Goal: Task Accomplishment & Management: Complete application form

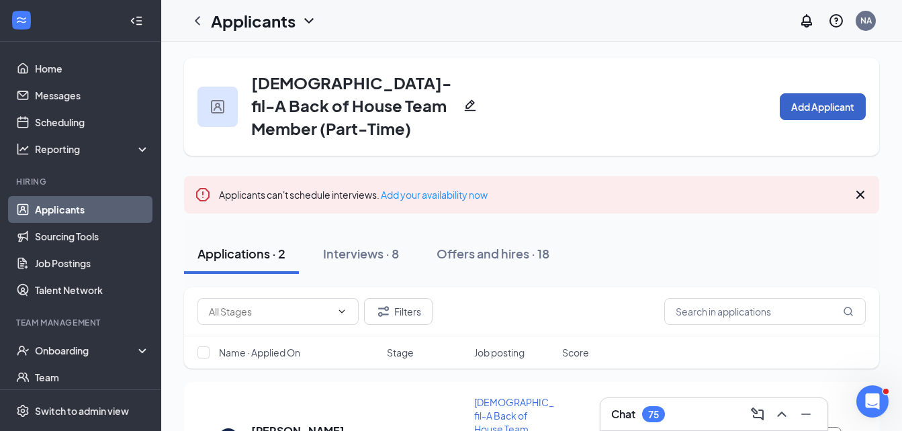
click at [819, 94] on button "Add Applicant" at bounding box center [823, 106] width 86 height 27
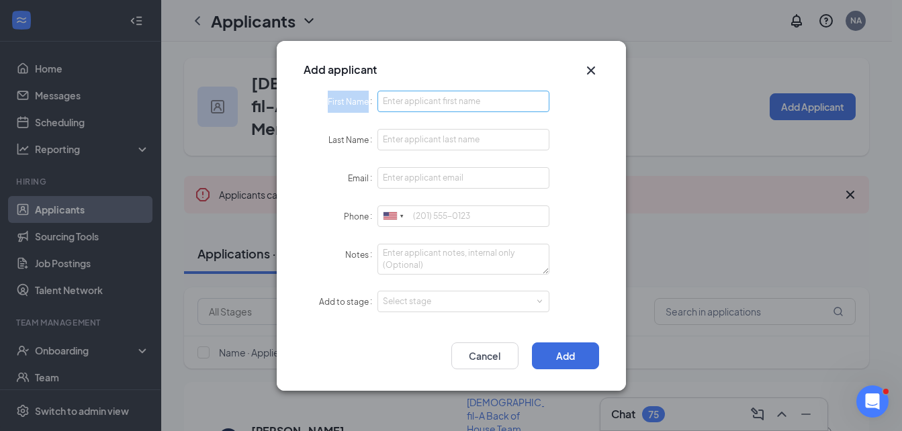
drag, startPoint x: 467, startPoint y: 89, endPoint x: 463, endPoint y: 97, distance: 9.3
click at [463, 97] on div "Add applicant First Name Last Name Email Phone [GEOGRAPHIC_DATA] + 1 [GEOGRAPHI…" at bounding box center [451, 216] width 349 height 350
click at [463, 97] on input "First Name" at bounding box center [463, 101] width 173 height 21
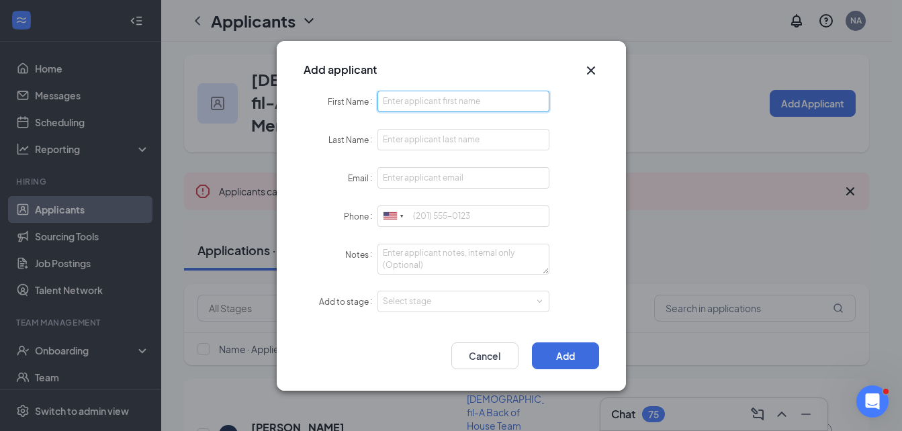
click at [463, 97] on input "First Name" at bounding box center [463, 101] width 173 height 21
type input "[PERSON_NAME]"
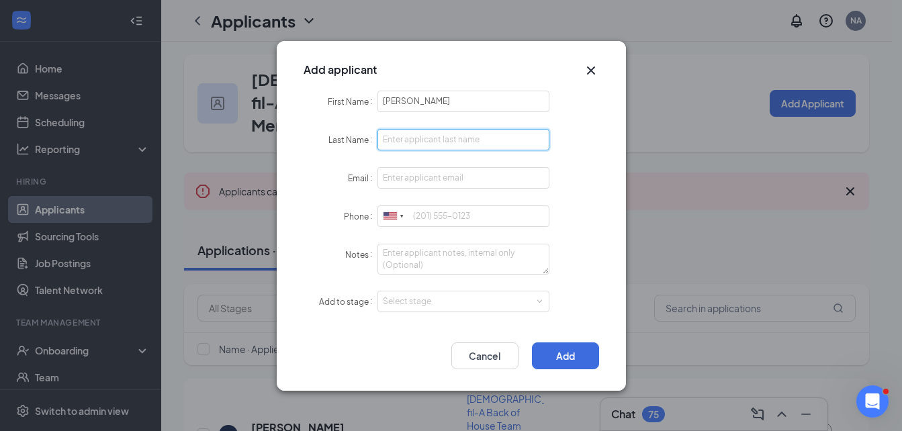
click at [410, 143] on input "Last Name" at bounding box center [463, 139] width 173 height 21
type input "[PERSON_NAME]"
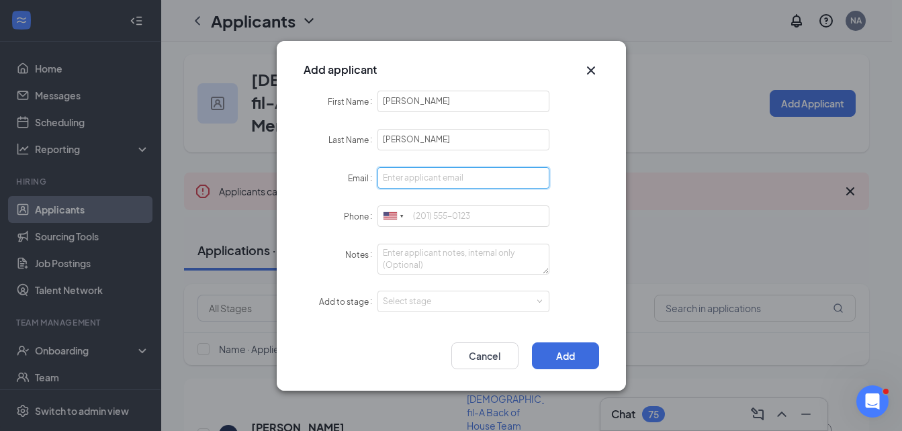
click at [409, 171] on input "Email" at bounding box center [463, 177] width 173 height 21
type input "[PERSON_NAME][EMAIL_ADDRESS][DOMAIN_NAME]"
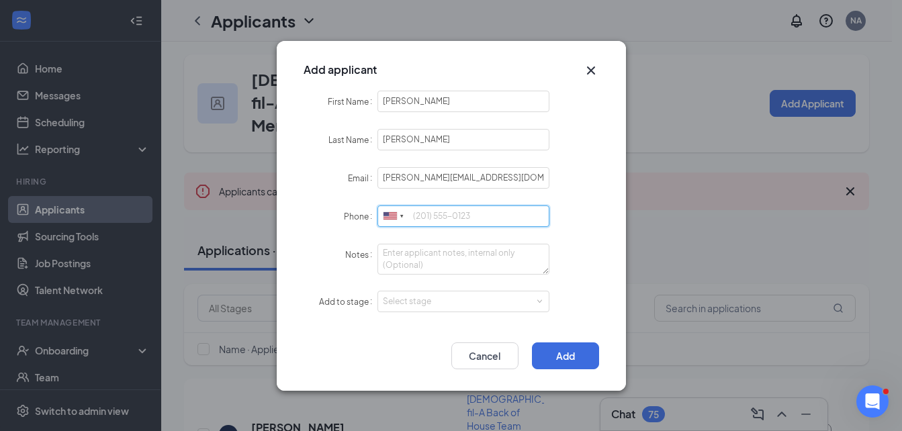
click at [422, 215] on input "Phone" at bounding box center [463, 216] width 173 height 21
type input "9"
click at [447, 222] on input "919-6108467" at bounding box center [463, 216] width 173 height 21
click at [445, 222] on input "919-6108467" at bounding box center [463, 216] width 173 height 21
type input "9"
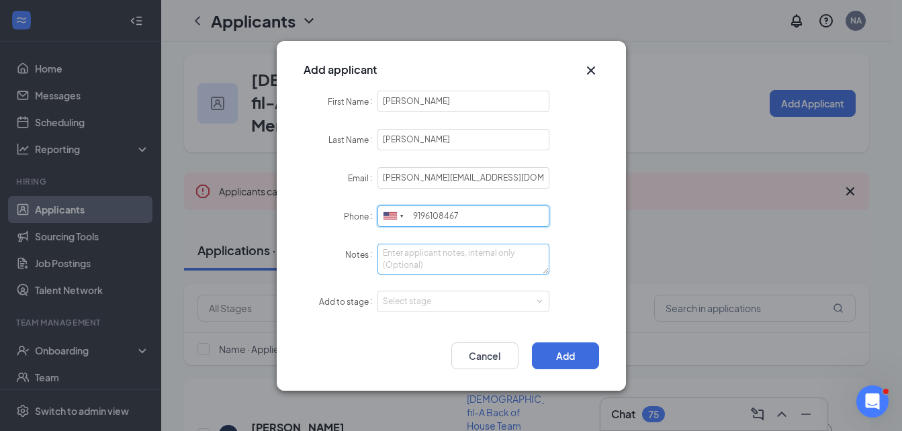
type input "9196108467"
click at [449, 262] on textarea "Notes" at bounding box center [463, 259] width 173 height 31
click at [420, 213] on input "9196108467" at bounding box center [463, 216] width 173 height 21
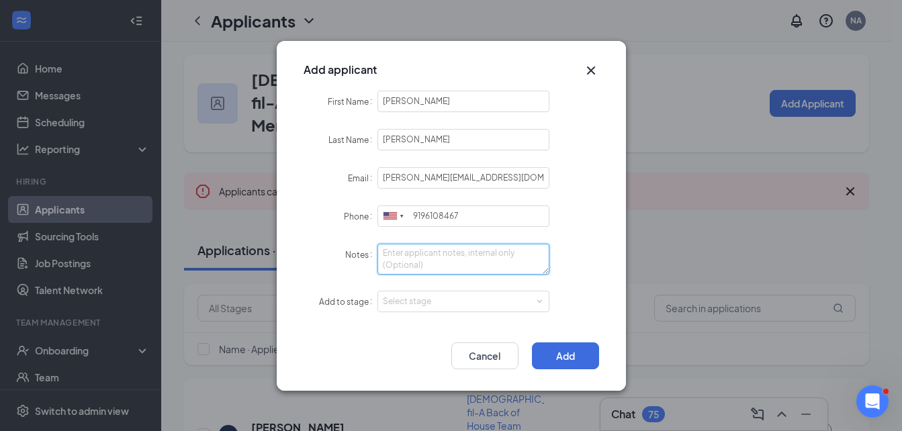
click at [433, 251] on textarea "Notes" at bounding box center [463, 259] width 173 height 31
click at [416, 299] on div "Select stage" at bounding box center [461, 301] width 156 height 13
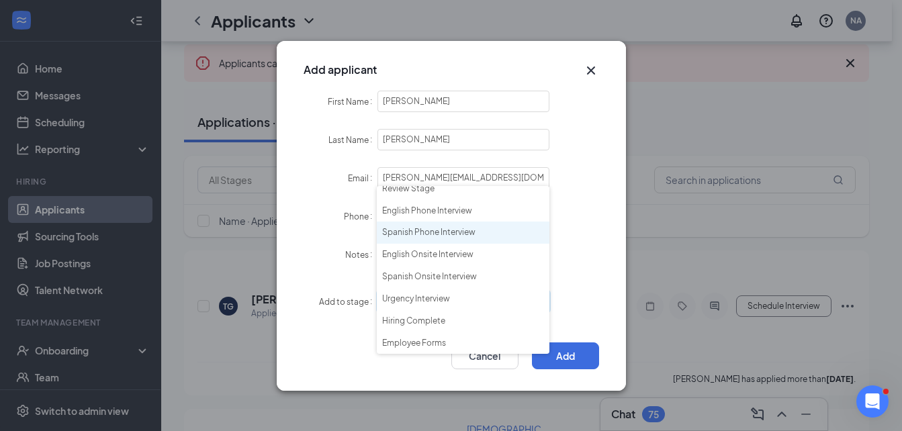
scroll to position [132, 0]
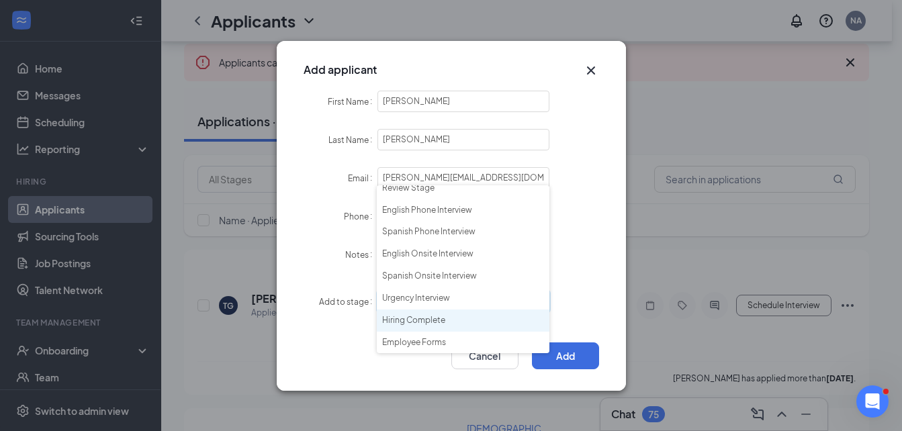
click at [412, 321] on li "Hiring Complete" at bounding box center [463, 321] width 173 height 22
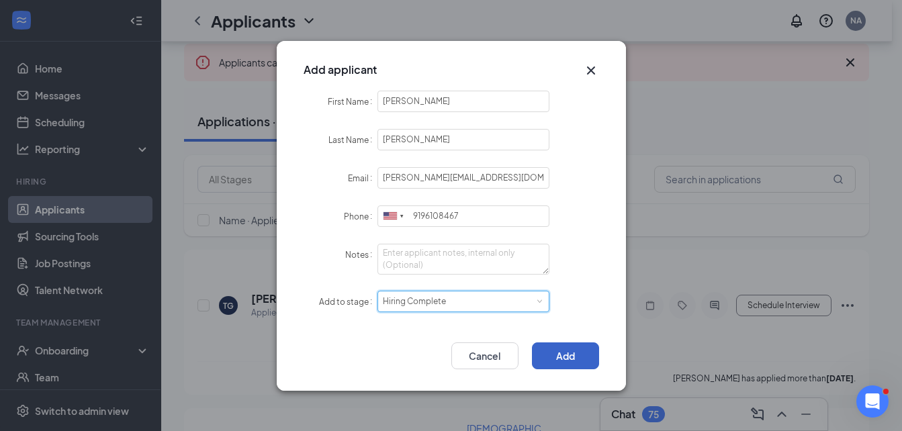
click at [543, 353] on button "Add" at bounding box center [565, 356] width 67 height 27
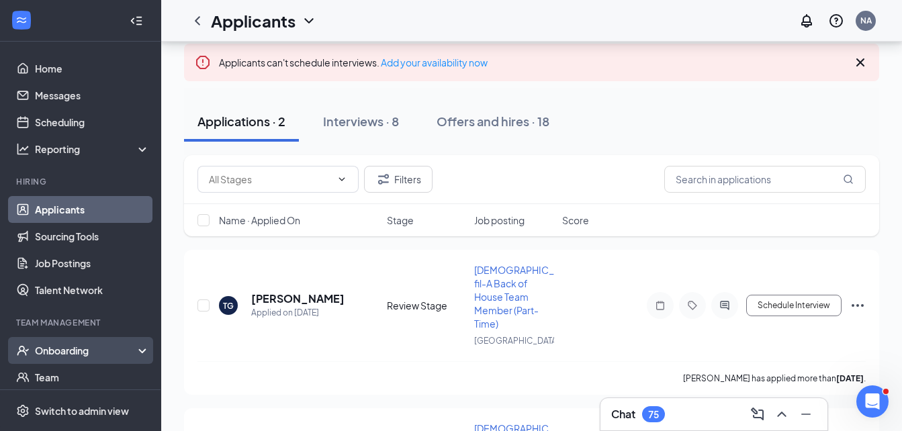
click at [112, 339] on div "Onboarding" at bounding box center [80, 350] width 161 height 27
click at [73, 375] on link "Overview" at bounding box center [92, 377] width 115 height 27
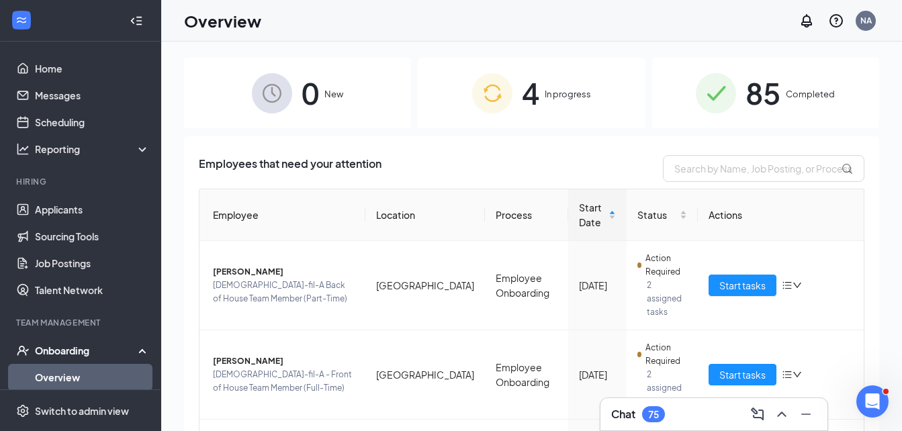
click at [292, 109] on div "0 New" at bounding box center [297, 93] width 227 height 71
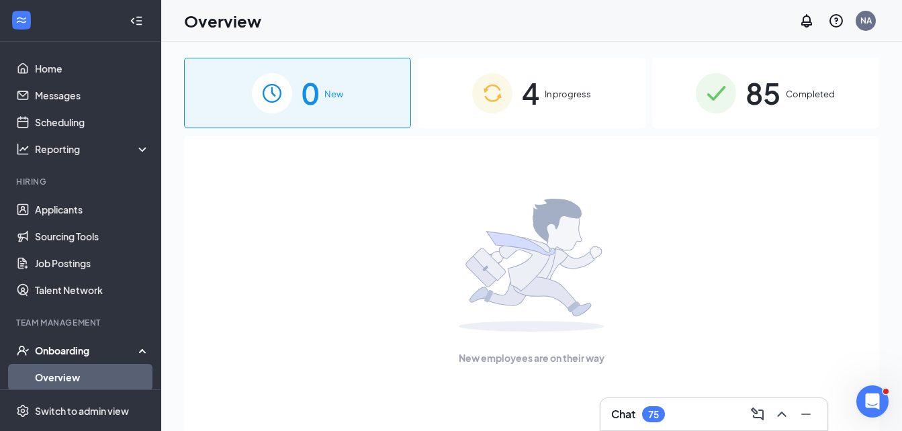
click at [515, 135] on div "0 New 4 In progress 85 Completed New employees are on their way" at bounding box center [531, 267] width 695 height 418
click at [512, 112] on div "4 In progress" at bounding box center [531, 93] width 227 height 71
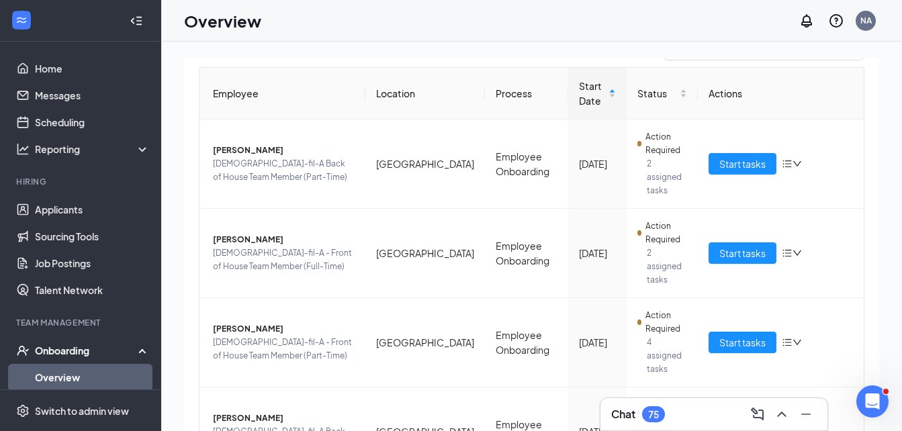
scroll to position [160, 0]
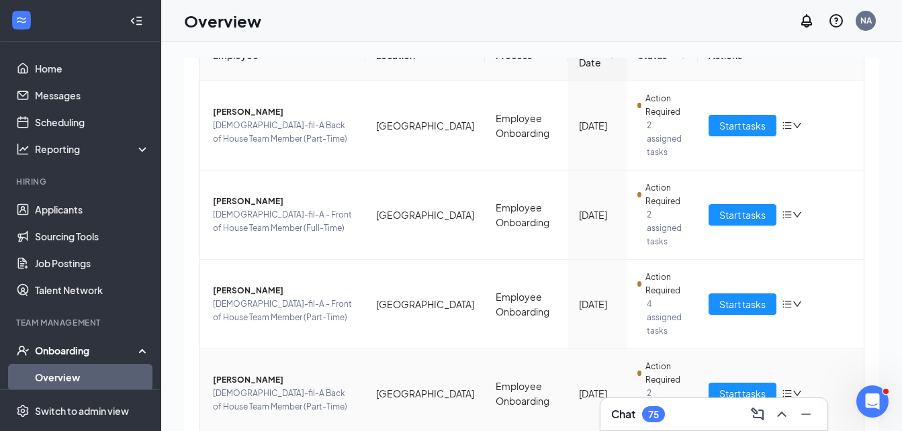
click at [793, 389] on icon "down" at bounding box center [797, 393] width 9 height 9
click at [669, 379] on div "Stop process" at bounding box center [713, 374] width 145 height 13
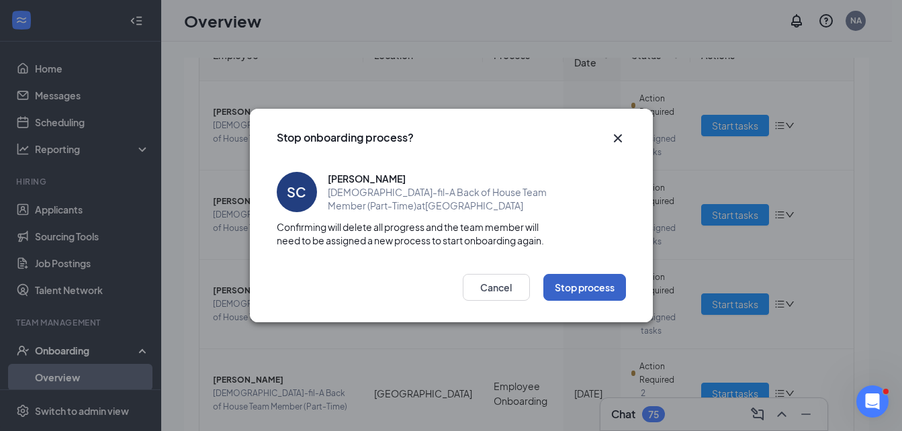
click at [574, 277] on button "Stop process" at bounding box center [584, 287] width 83 height 27
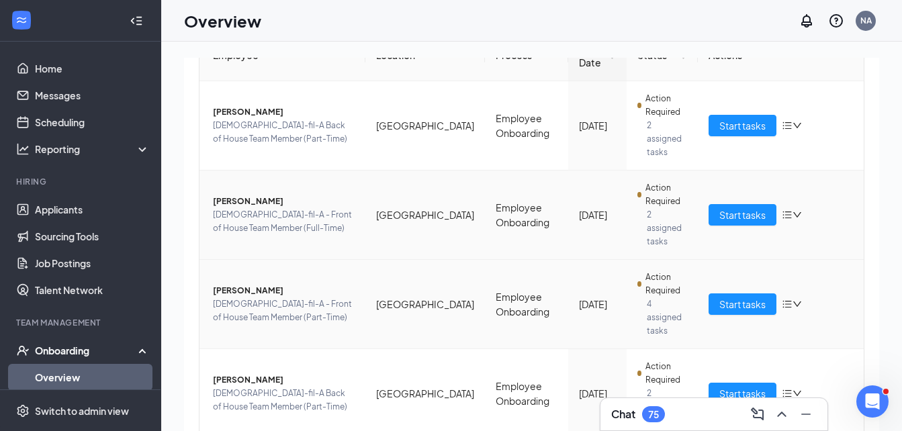
scroll to position [0, 0]
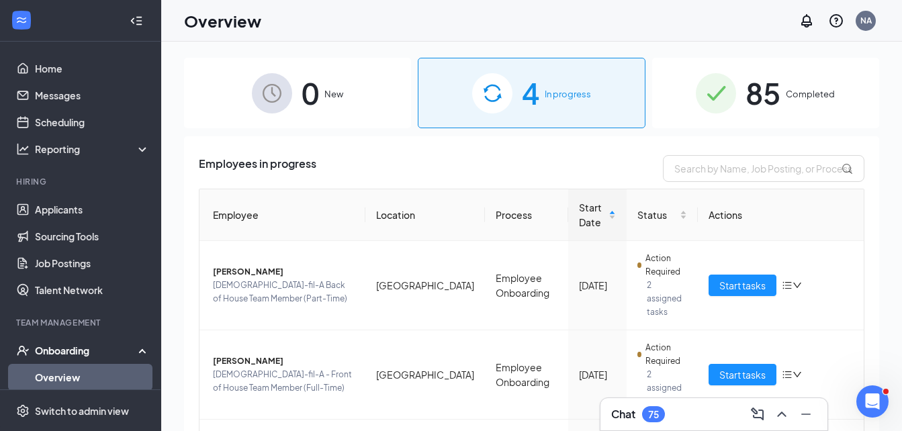
click at [108, 373] on link "Overview" at bounding box center [92, 377] width 115 height 27
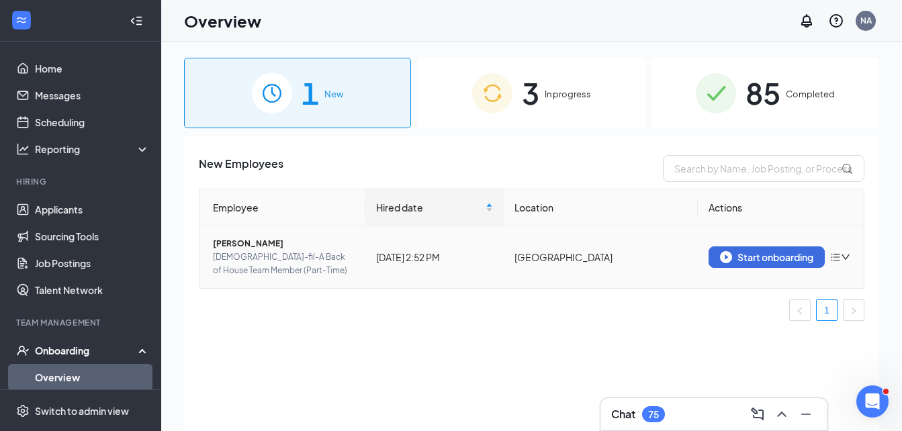
click at [845, 254] on icon "down" at bounding box center [845, 257] width 9 height 9
click at [850, 256] on icon "down" at bounding box center [845, 257] width 9 height 9
click at [846, 256] on icon "down" at bounding box center [845, 257] width 9 height 9
click at [782, 254] on div "Start onboarding" at bounding box center [766, 257] width 93 height 12
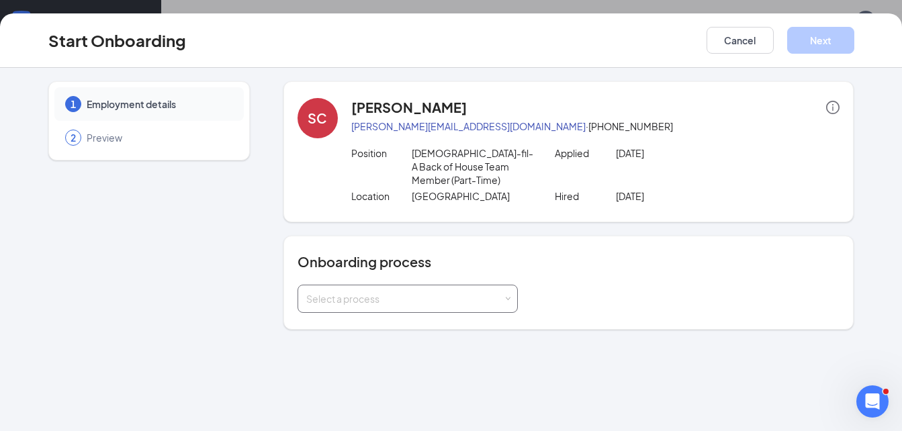
click at [476, 292] on div "Select a process" at bounding box center [404, 298] width 197 height 13
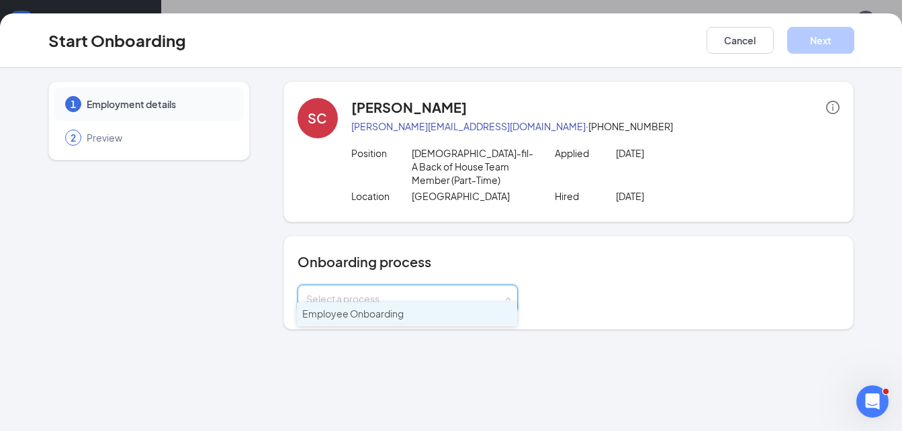
click at [432, 320] on li "Employee Onboarding" at bounding box center [407, 314] width 220 height 24
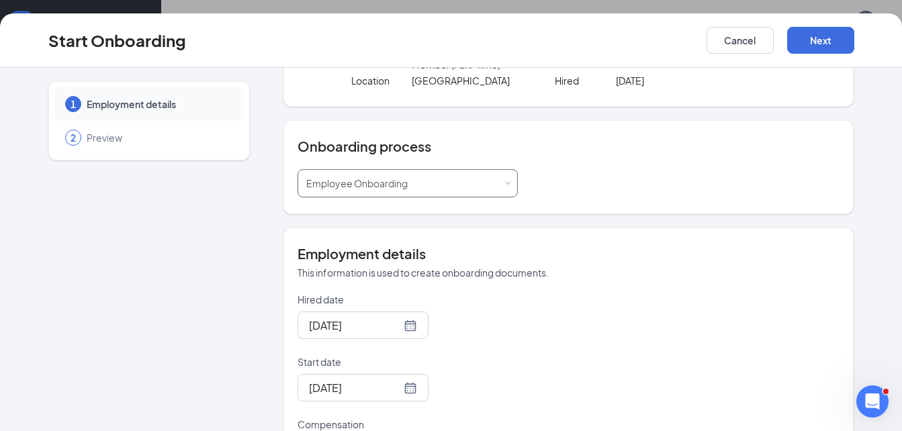
scroll to position [135, 0]
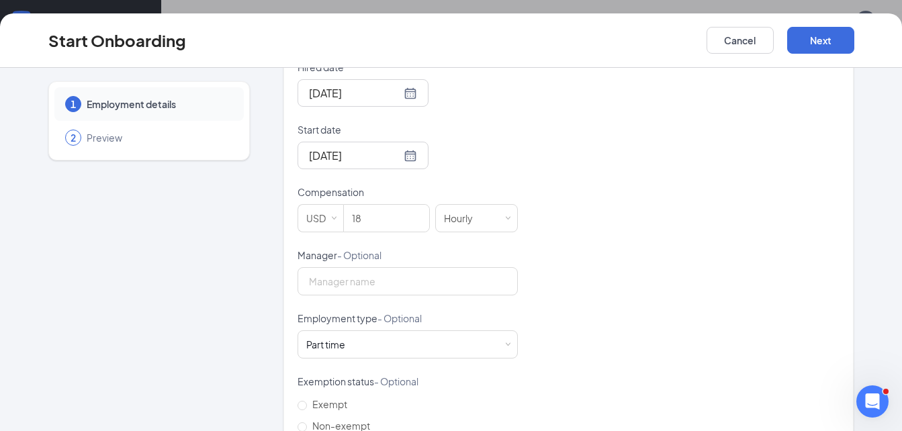
scroll to position [349, 0]
click at [476, 266] on input "Manager - Optional" at bounding box center [408, 280] width 220 height 28
type input "[PERSON_NAME] [PERSON_NAME]"
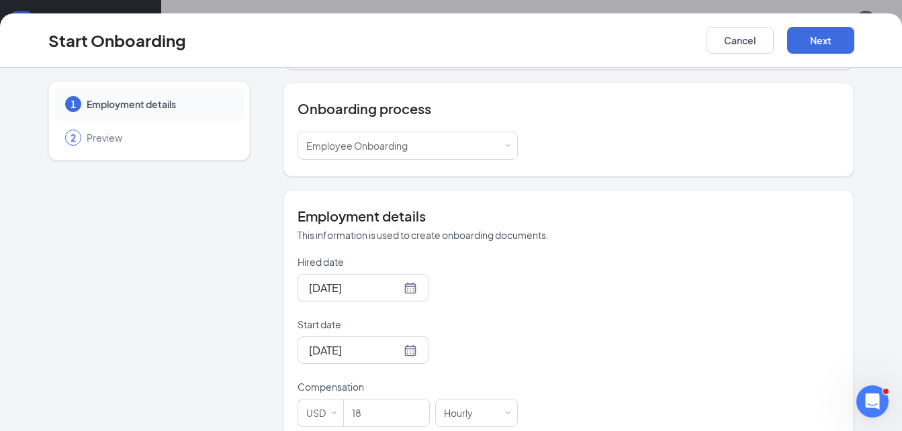
scroll to position [433, 0]
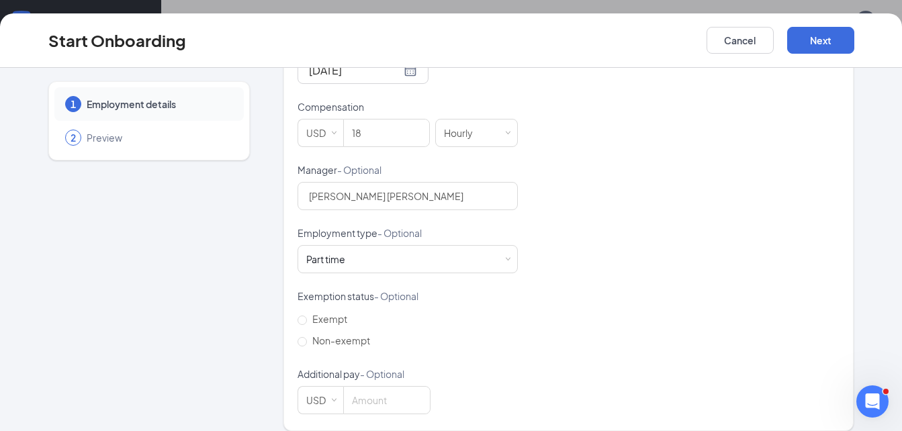
click at [617, 260] on div "Hired date [DATE] Start date [DATE] Compensation USD 18 Hourly Manager - Option…" at bounding box center [569, 194] width 543 height 439
click at [829, 47] on button "Next" at bounding box center [820, 40] width 67 height 27
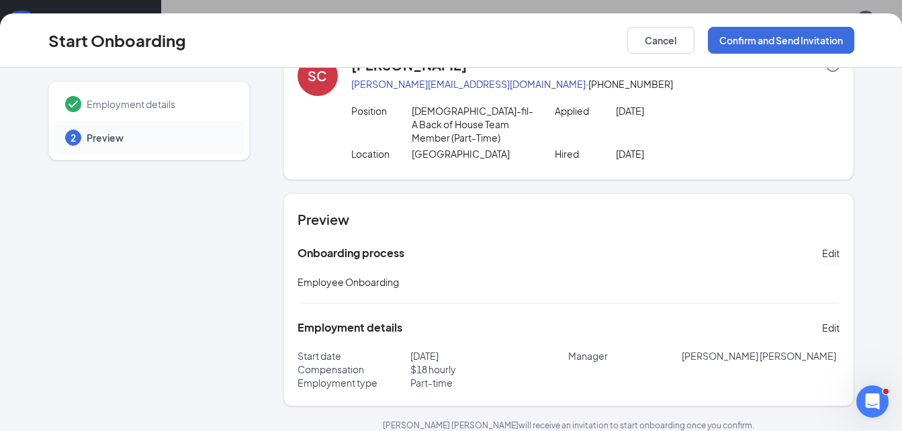
scroll to position [42, 0]
click at [791, 38] on button "Confirm and Send Invitation" at bounding box center [781, 40] width 146 height 27
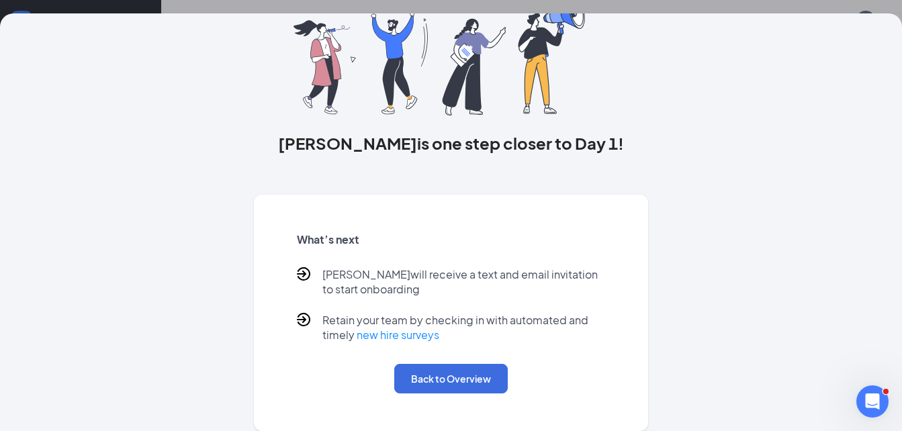
scroll to position [0, 0]
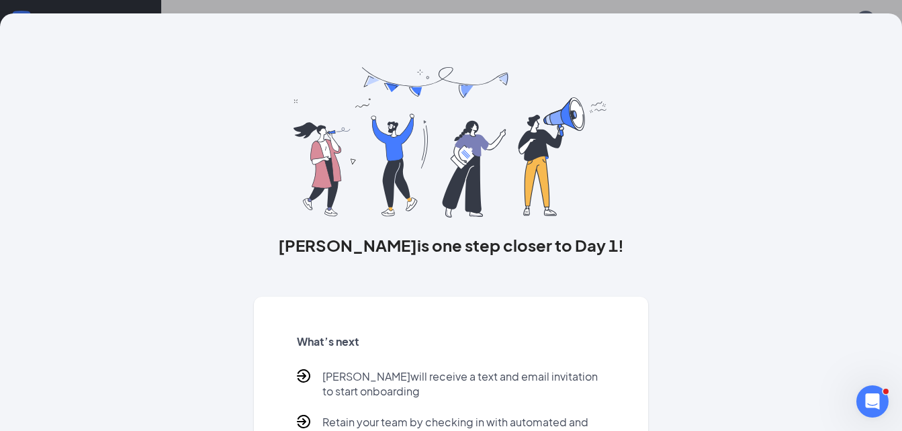
click at [142, 266] on div "[PERSON_NAME] is one step closer to Day 1! What’s next [PERSON_NAME] will recei…" at bounding box center [451, 273] width 860 height 520
click at [7, 242] on div "[PERSON_NAME] is one step closer to Day 1! What’s next [PERSON_NAME] will recei…" at bounding box center [451, 222] width 902 height 418
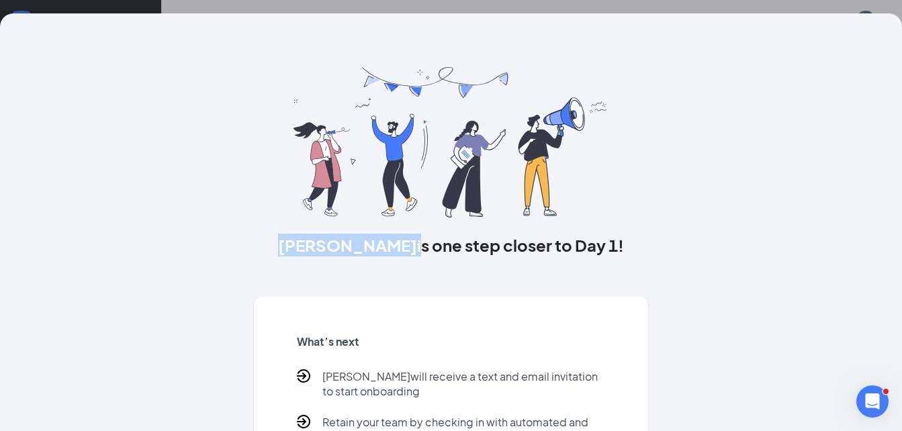
click at [7, 242] on div "[PERSON_NAME] is one step closer to Day 1! What’s next [PERSON_NAME] will recei…" at bounding box center [451, 222] width 902 height 418
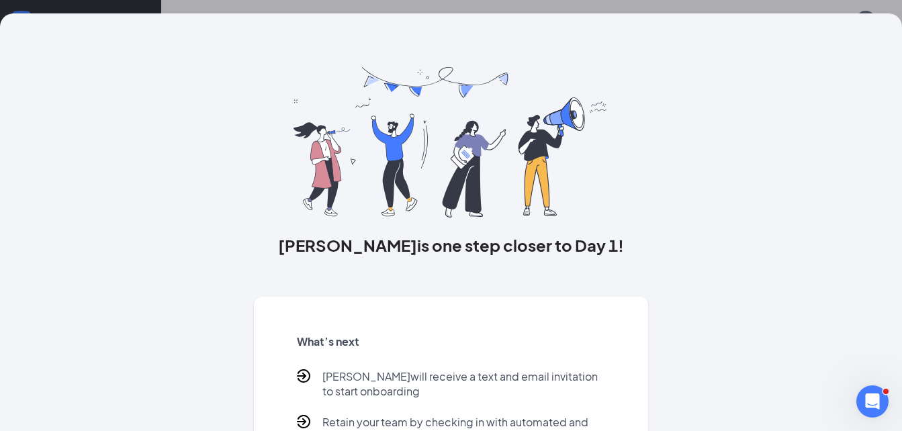
click at [7, 242] on div "[PERSON_NAME] is one step closer to Day 1! What’s next [PERSON_NAME] will recei…" at bounding box center [451, 222] width 902 height 418
